Goal: Information Seeking & Learning: Stay updated

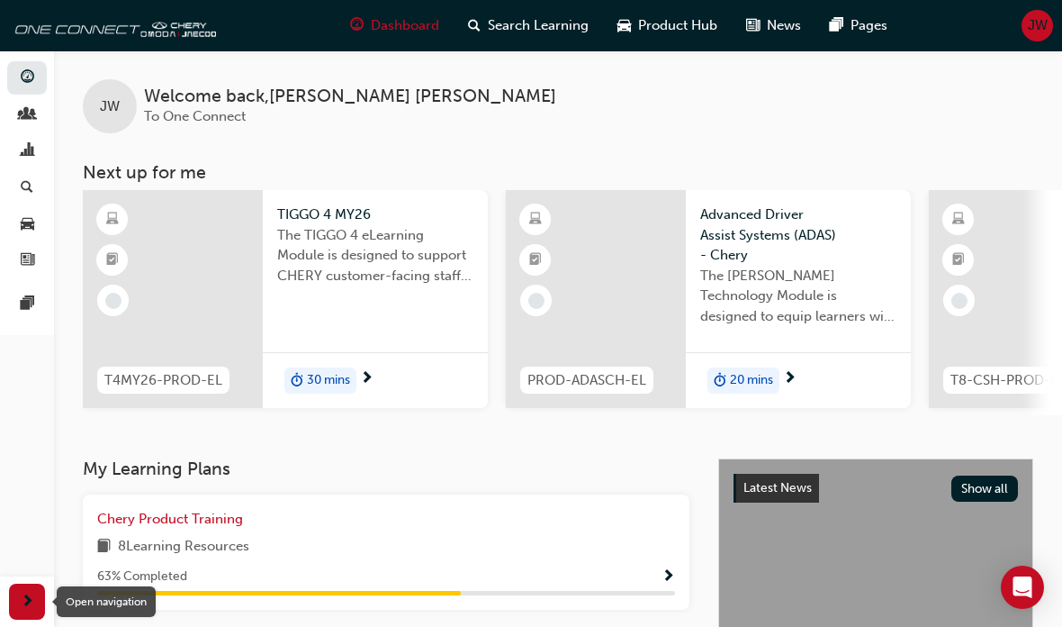
click at [32, 594] on span "next-icon" at bounding box center [28, 602] width 14 height 23
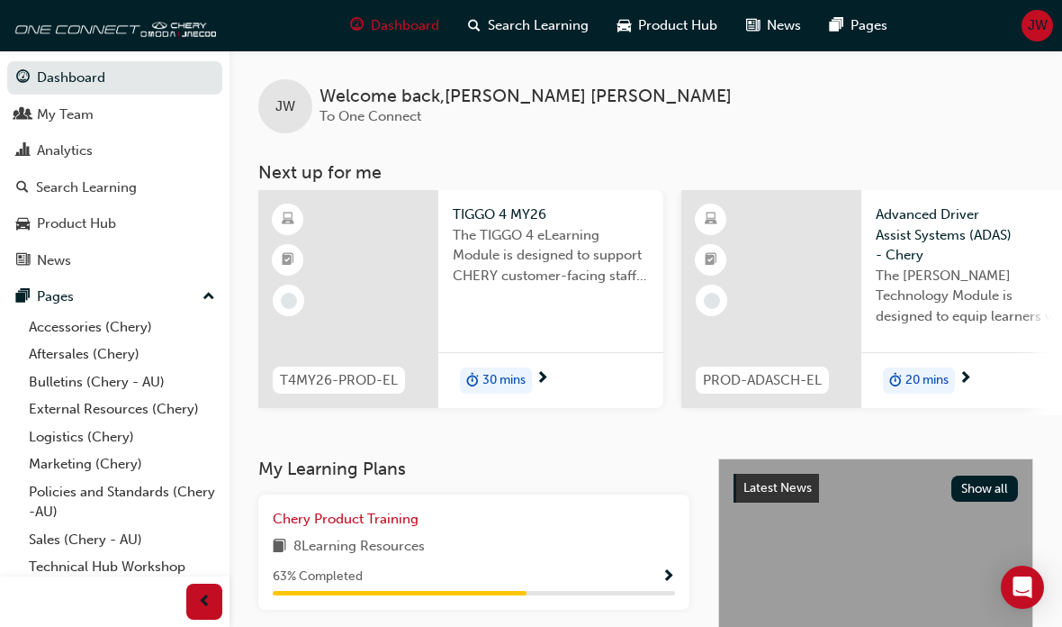
click at [38, 376] on link "Bulletins (Chery - AU)" at bounding box center [122, 382] width 201 height 28
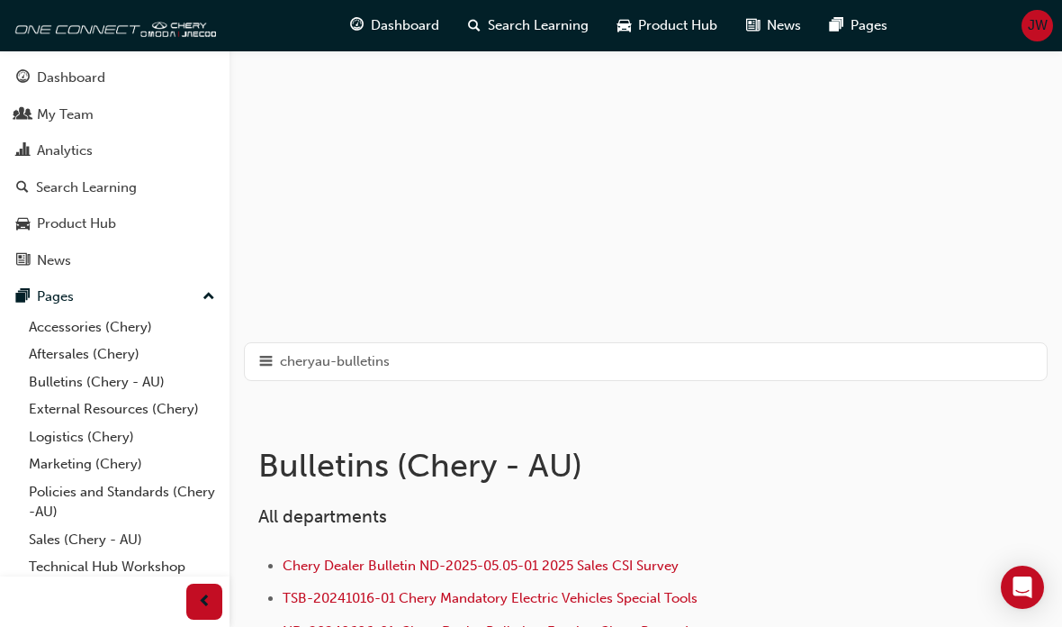
click at [271, 357] on span "hamburger-icon" at bounding box center [266, 361] width 14 height 23
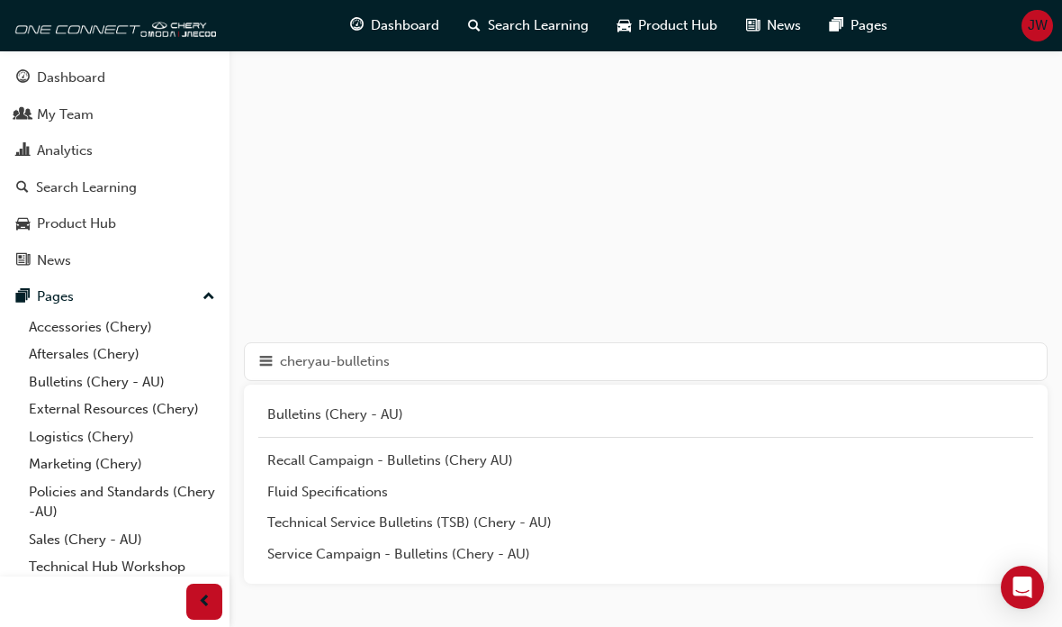
click at [303, 458] on div "Recall Campaign - Bulletins (Chery AU)" at bounding box center [645, 460] width 757 height 21
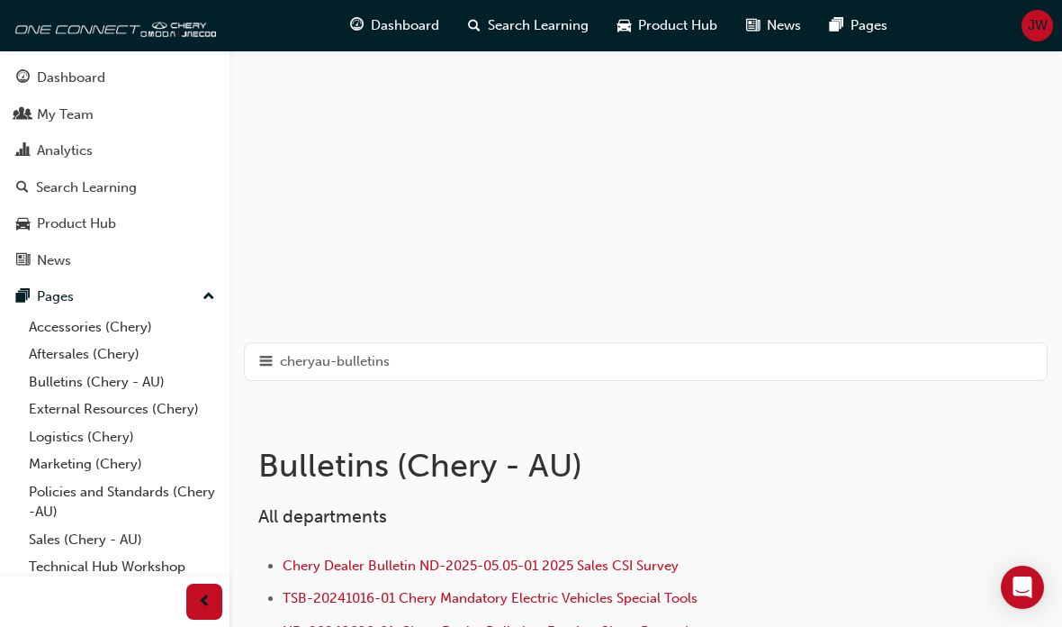
click at [271, 358] on span "hamburger-icon" at bounding box center [266, 361] width 14 height 23
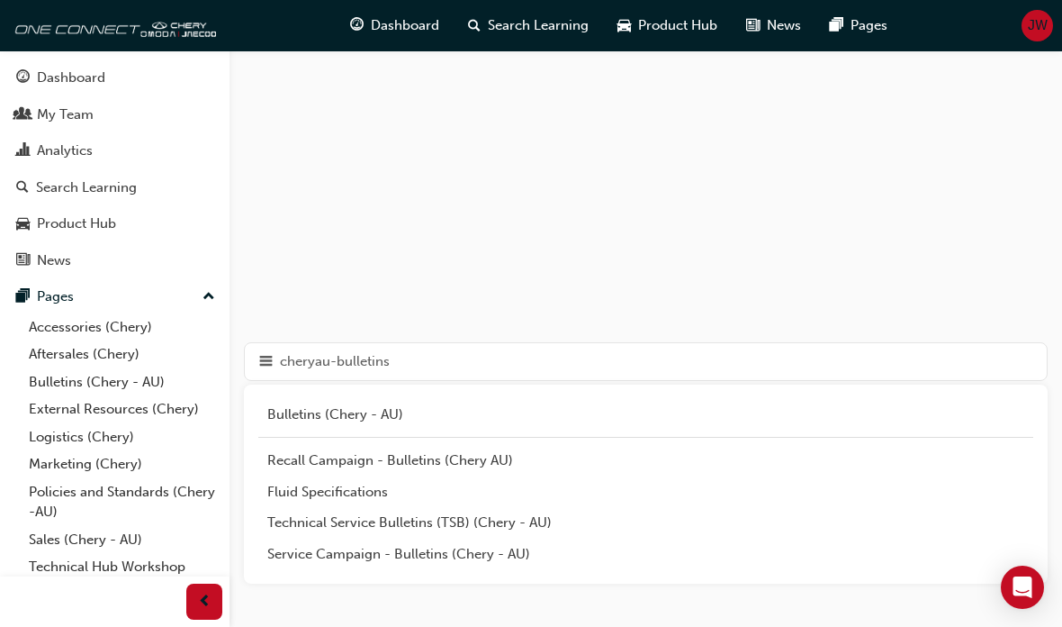
click at [292, 482] on div "Fluid Specifications" at bounding box center [645, 492] width 757 height 21
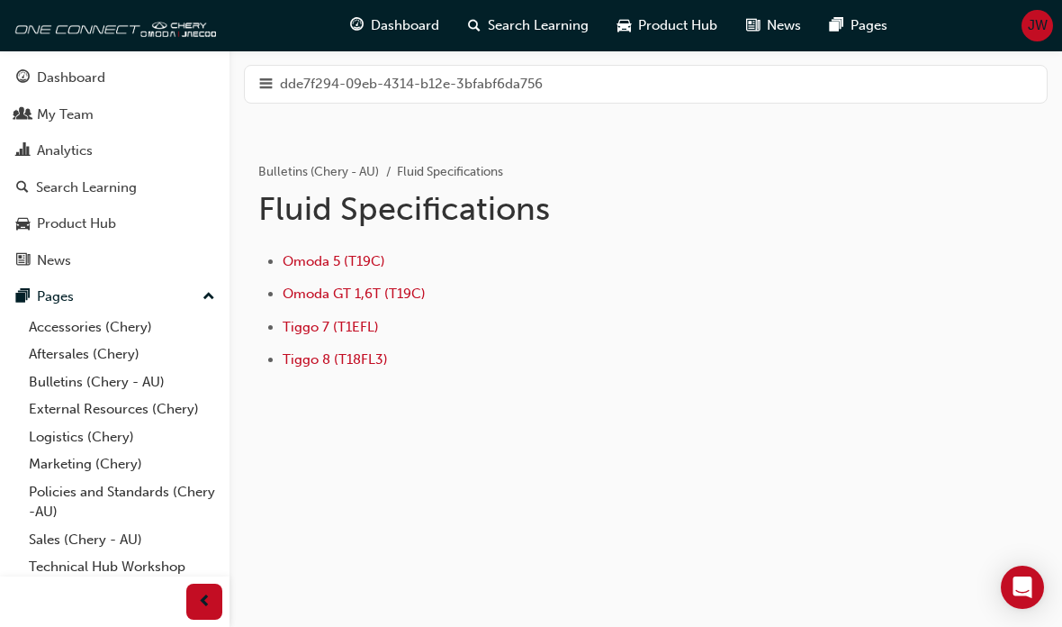
click at [304, 357] on span "Tiggo 8 (T18FL3)" at bounding box center [335, 359] width 105 height 16
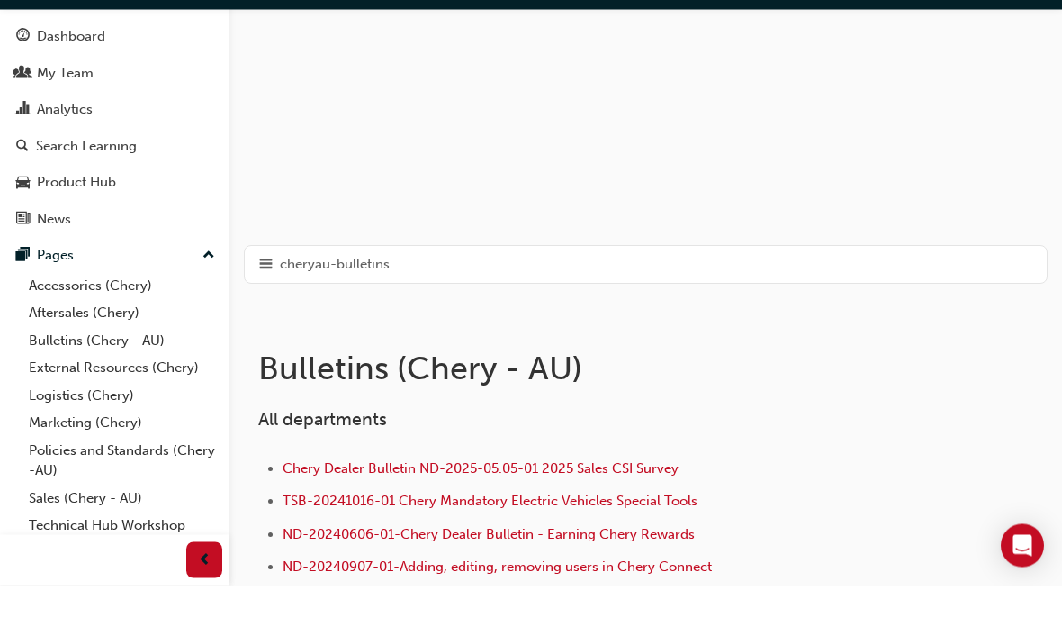
scroll to position [59, 0]
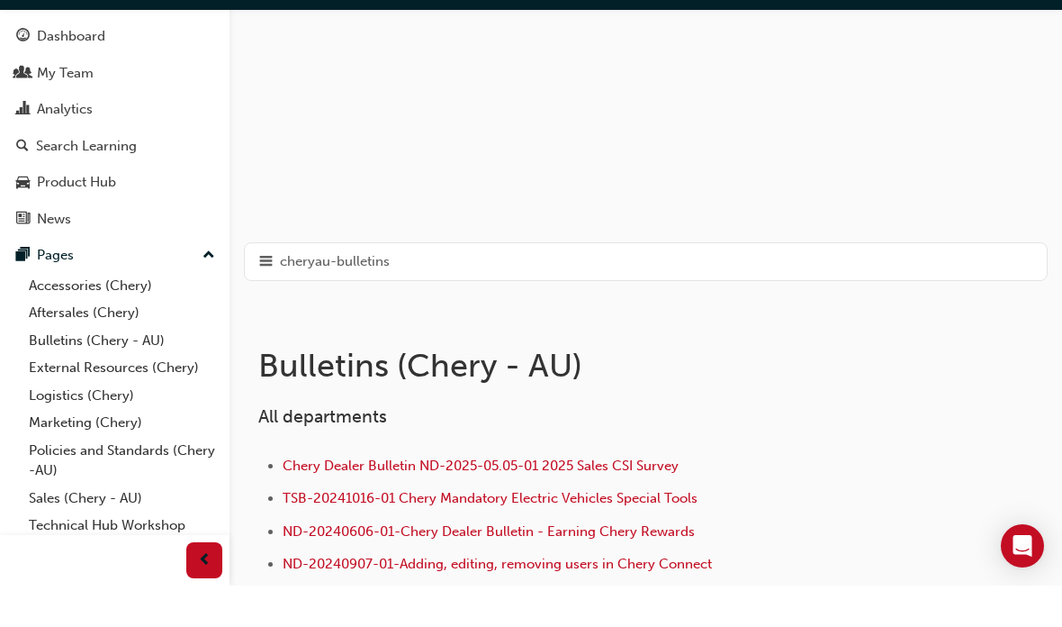
click at [268, 292] on span "hamburger-icon" at bounding box center [266, 303] width 14 height 23
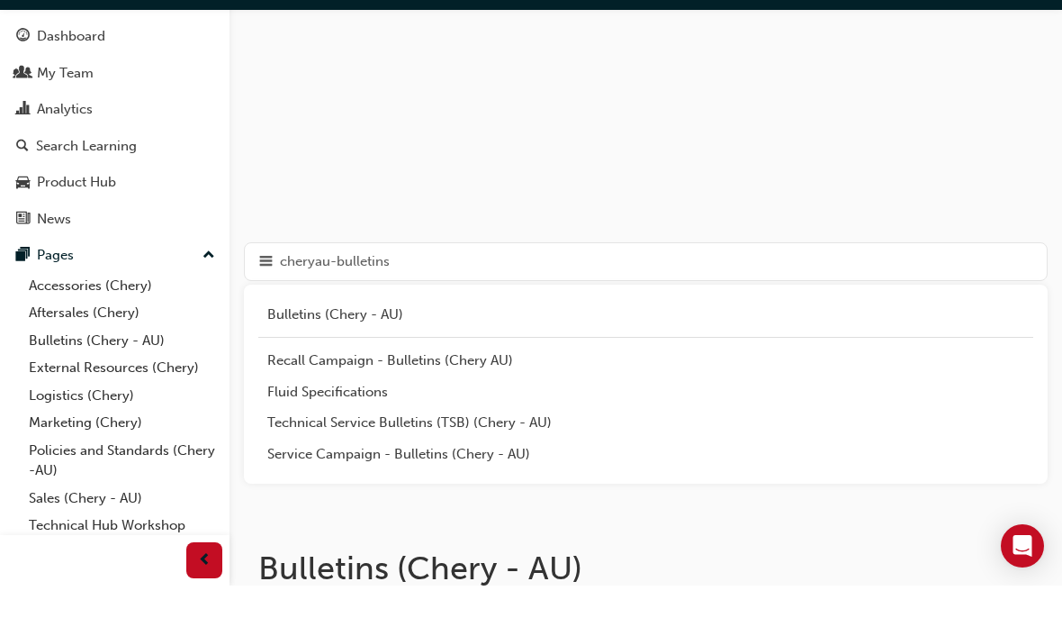
click at [288, 454] on div "Technical Service Bulletins (TSB) (Chery - AU)" at bounding box center [645, 464] width 757 height 21
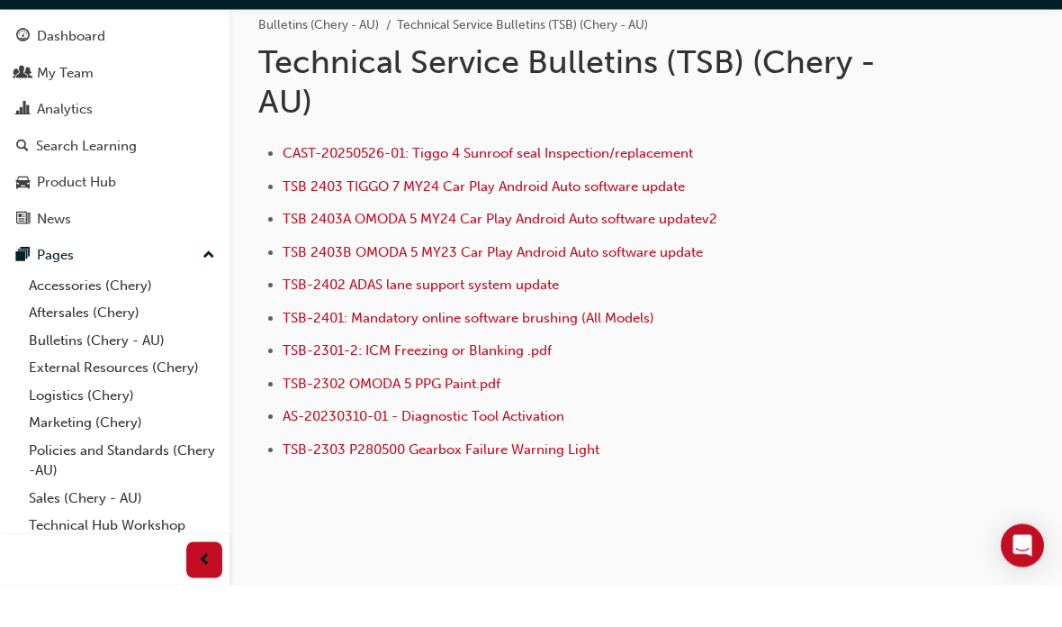
scroll to position [112, 0]
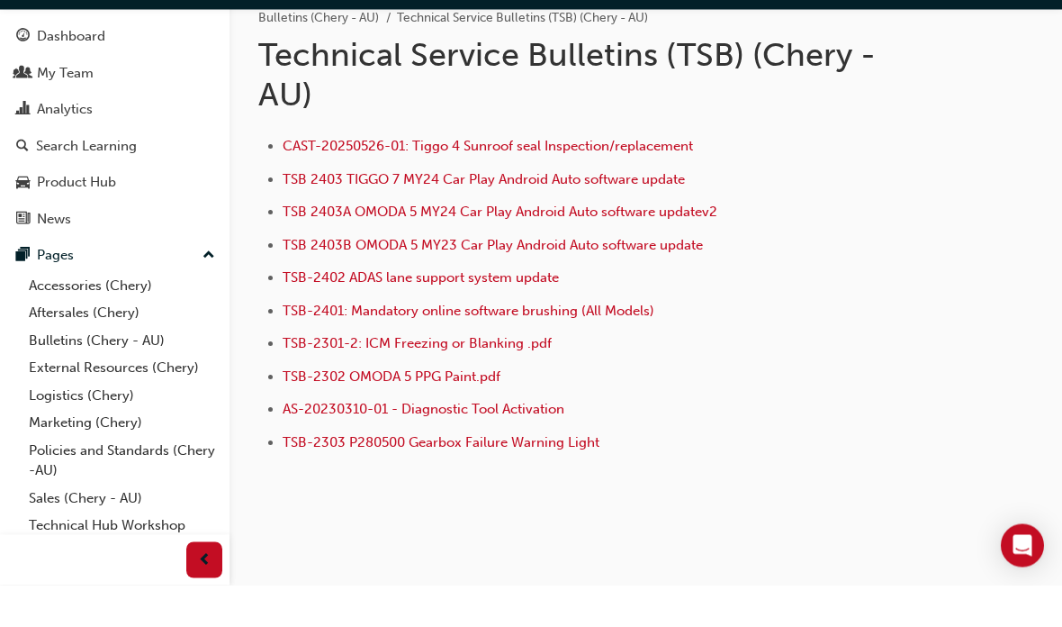
click at [385, 311] on span "TSB-2402 ADAS lane support system update" at bounding box center [421, 319] width 276 height 16
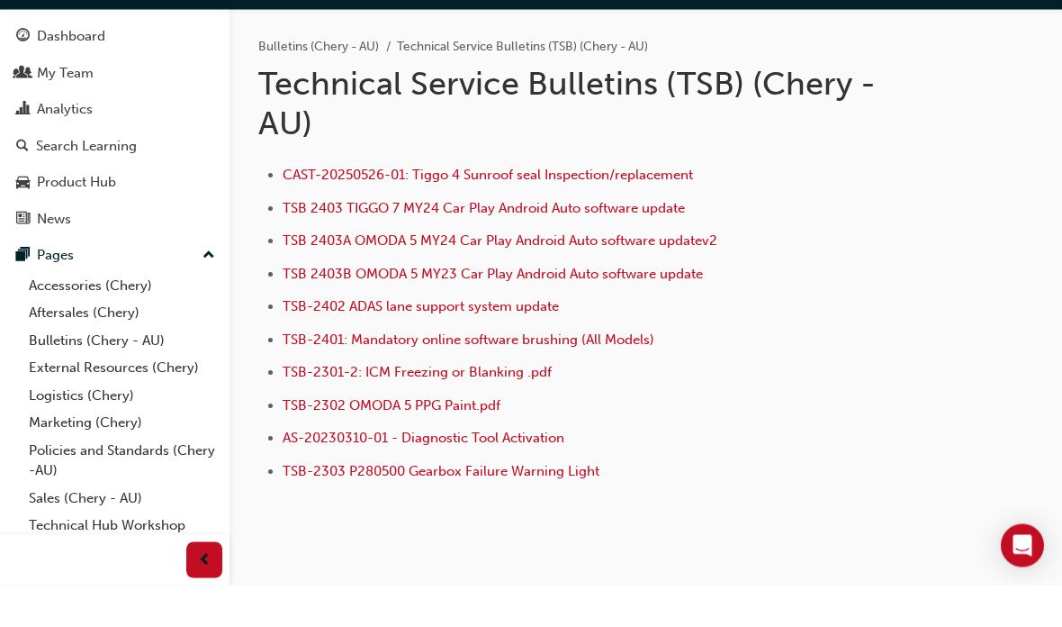
scroll to position [93, 0]
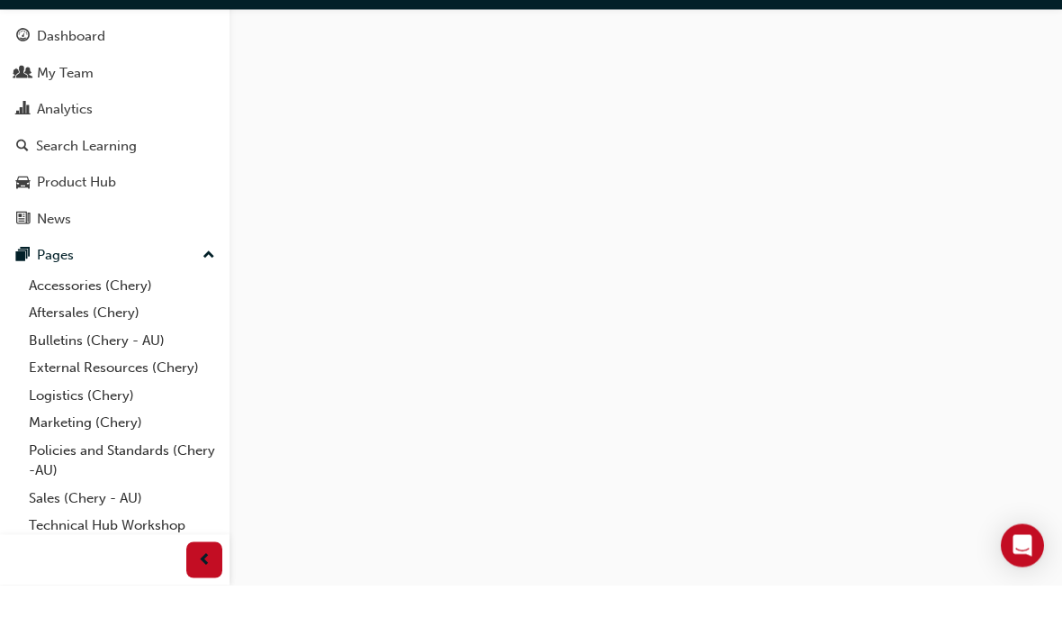
scroll to position [131, 0]
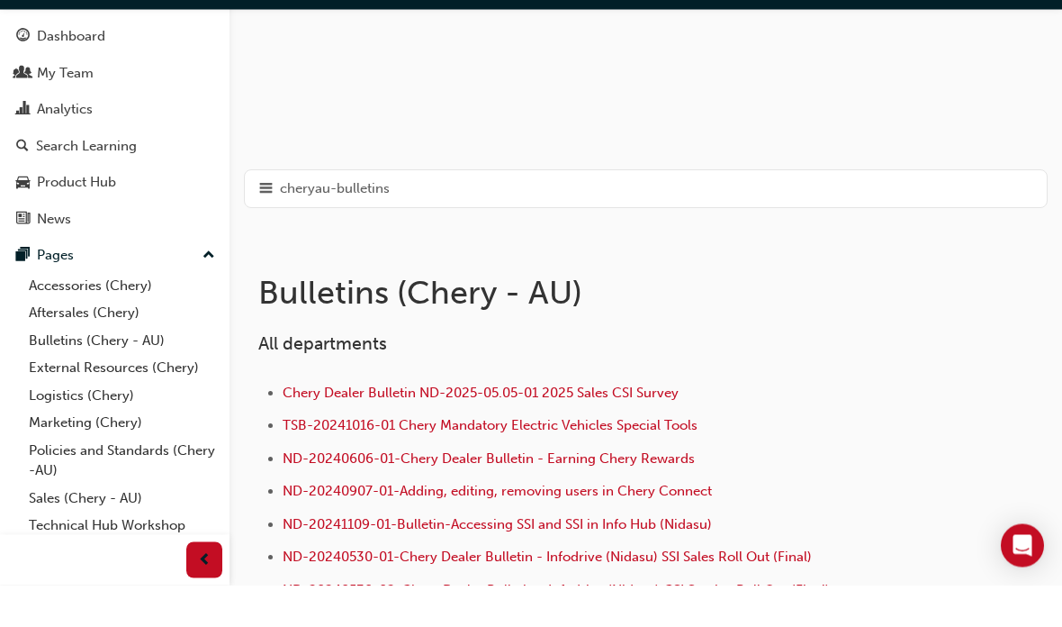
click at [281, 221] on span "cheryau-bulletins" at bounding box center [335, 231] width 110 height 21
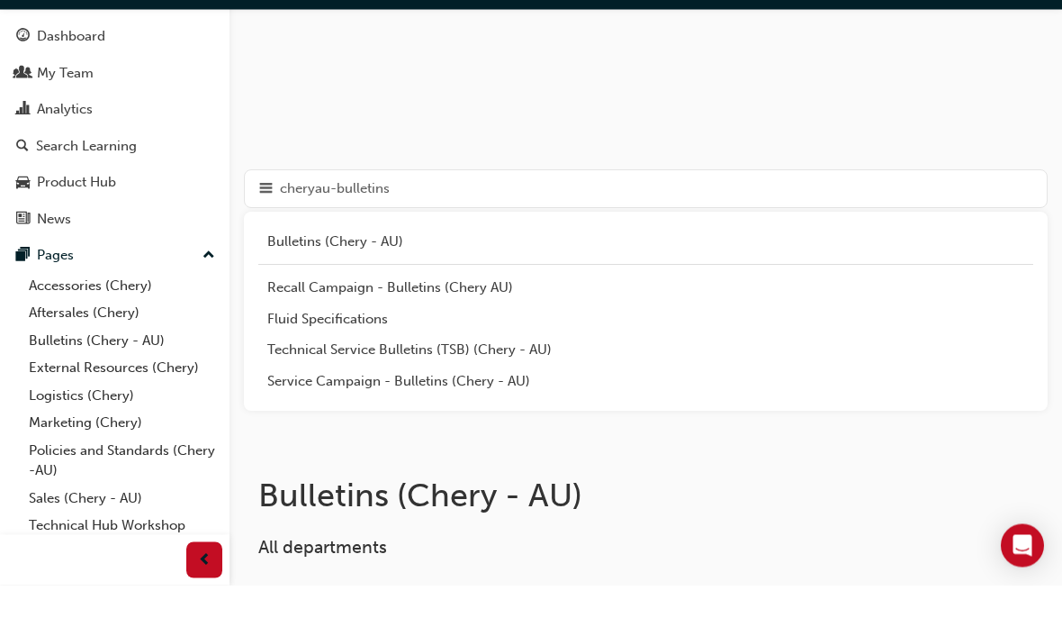
click at [311, 413] on div "Service Campaign - Bulletins (Chery - AU)" at bounding box center [645, 423] width 757 height 21
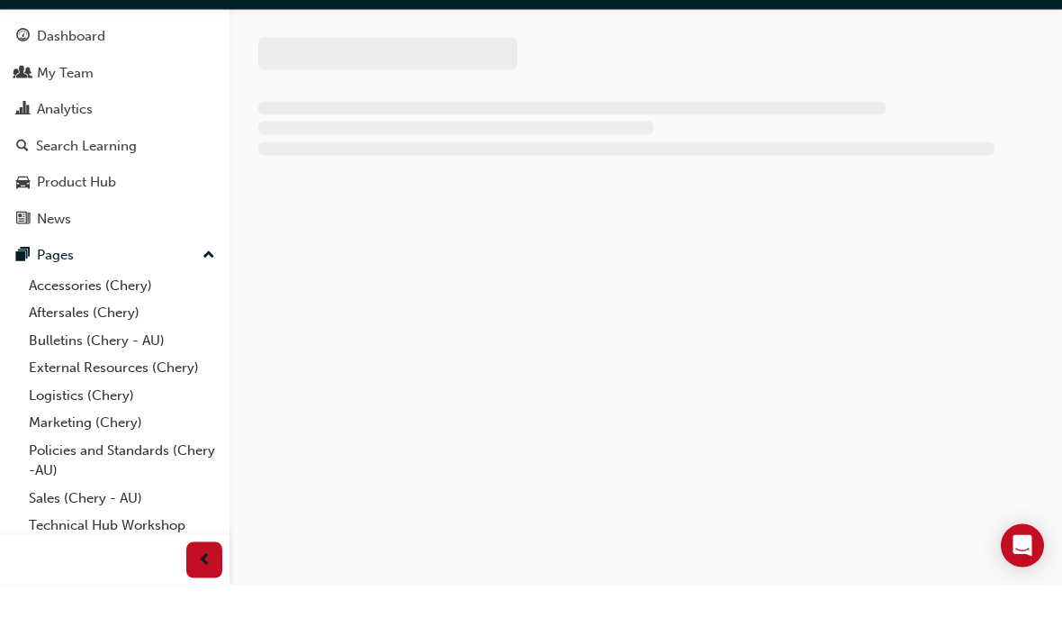
scroll to position [1, 0]
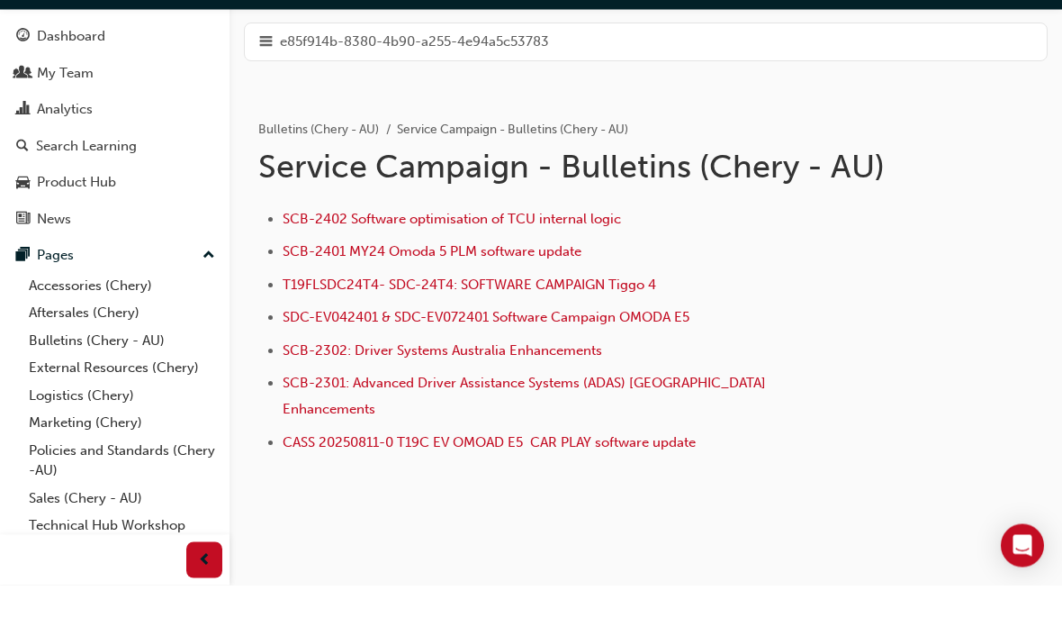
click at [356, 253] on span "SCB-2402 Software optimisation of TCU internal logic" at bounding box center [452, 261] width 338 height 16
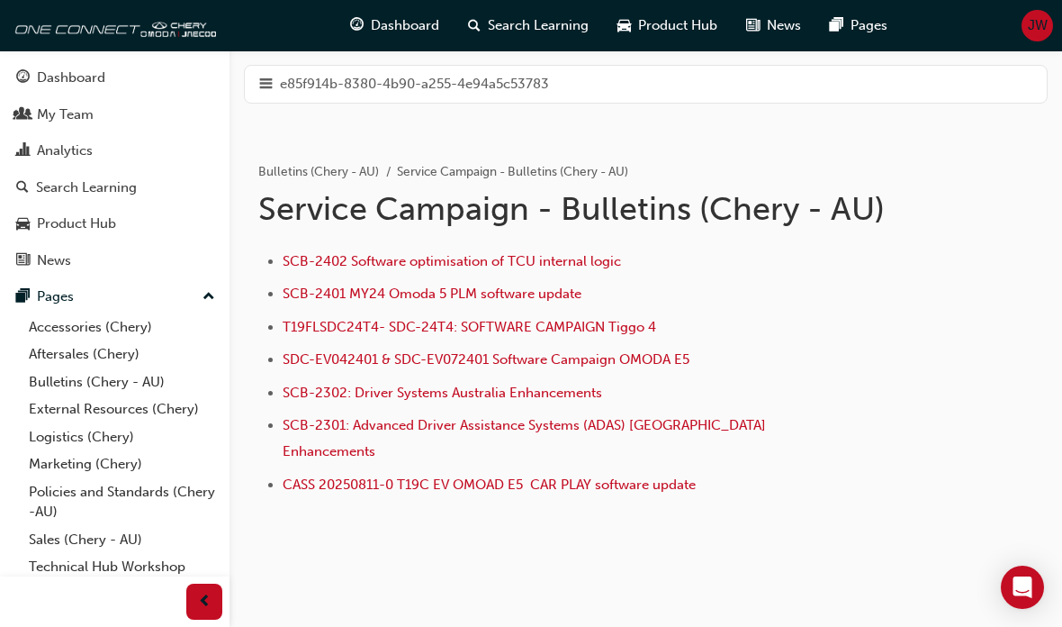
click at [375, 396] on span "SCB-2302: Driver Systems Australia Enhancements" at bounding box center [443, 392] width 320 height 16
click at [332, 425] on span "SCB-2301: Advanced Driver Assistance Systems (ADAS) [GEOGRAPHIC_DATA] Enhanceme…" at bounding box center [526, 438] width 487 height 42
click at [341, 476] on span "CASS 20250811-0 T19C EV OMOAD E5 CAR PLAY software update" at bounding box center [489, 484] width 413 height 16
